Goal: Complete application form

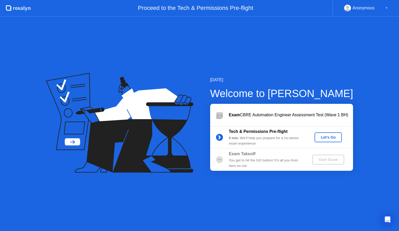
click at [329, 137] on div "Let's Go" at bounding box center [328, 137] width 23 height 4
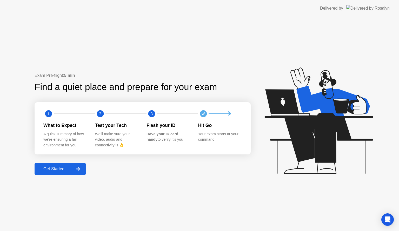
click at [58, 170] on div "Get Started" at bounding box center [54, 169] width 36 height 5
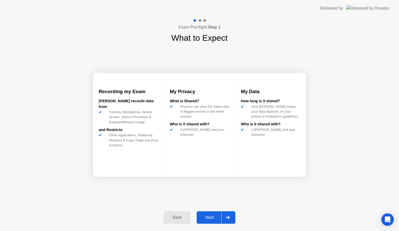
click at [208, 217] on div "Next" at bounding box center [209, 217] width 23 height 5
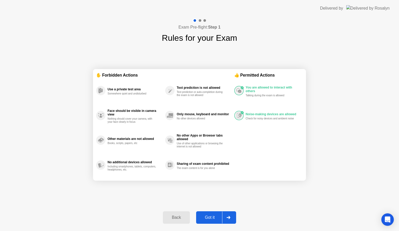
click at [210, 218] on div "Got it" at bounding box center [210, 217] width 24 height 5
select select "**********"
select select "*******"
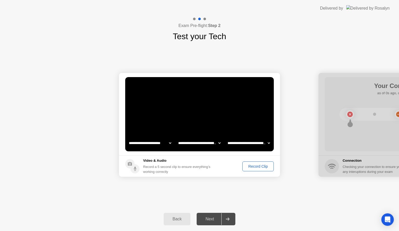
click at [260, 167] on div "Record Clip" at bounding box center [258, 166] width 28 height 4
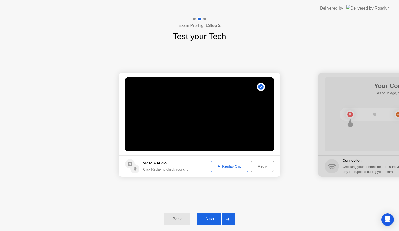
click at [229, 165] on div "Replay Clip" at bounding box center [230, 166] width 34 height 4
click at [211, 219] on div "Next" at bounding box center [209, 219] width 23 height 5
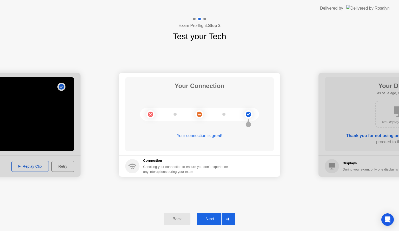
click at [209, 217] on div "Next" at bounding box center [209, 219] width 23 height 5
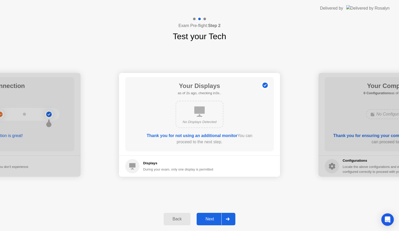
click at [209, 217] on div "Next" at bounding box center [209, 219] width 23 height 5
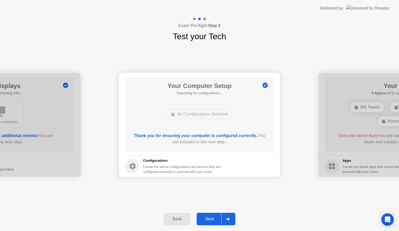
click at [210, 219] on div "Next" at bounding box center [209, 219] width 23 height 5
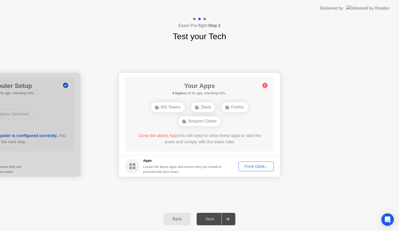
click at [202, 122] on div "Amazon Chime" at bounding box center [199, 121] width 42 height 10
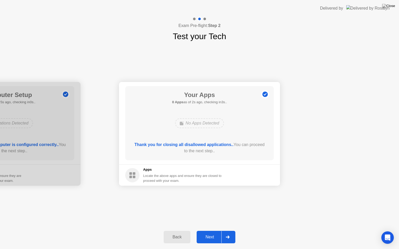
click at [210, 231] on div "Next" at bounding box center [209, 237] width 23 height 5
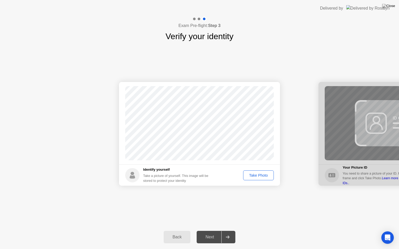
click at [256, 176] on div "Take Photo" at bounding box center [258, 175] width 27 height 4
click at [210, 231] on div "Next" at bounding box center [209, 237] width 23 height 5
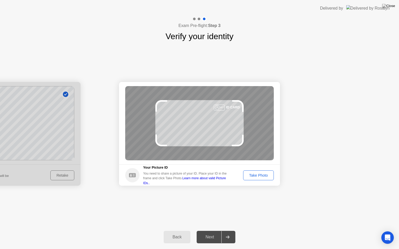
click at [257, 176] on div "Take Photo" at bounding box center [258, 175] width 27 height 4
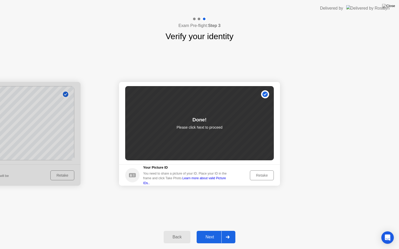
click at [211, 231] on div "Next" at bounding box center [209, 237] width 23 height 5
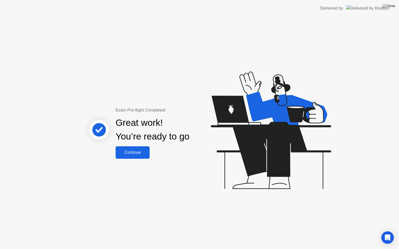
click at [135, 152] on div "Continue" at bounding box center [132, 152] width 31 height 5
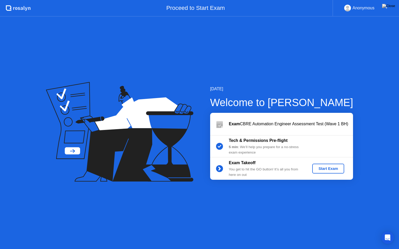
click at [327, 169] on div "Start Exam" at bounding box center [328, 169] width 28 height 4
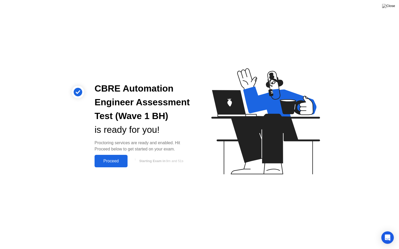
click at [110, 162] on div "Proceed" at bounding box center [111, 161] width 30 height 5
